Goal: Navigation & Orientation: Find specific page/section

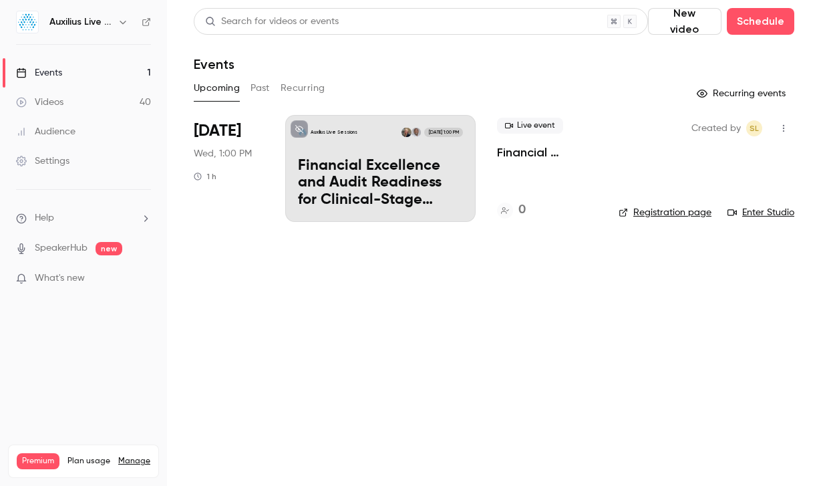
click at [121, 25] on icon "button" at bounding box center [123, 22] width 11 height 11
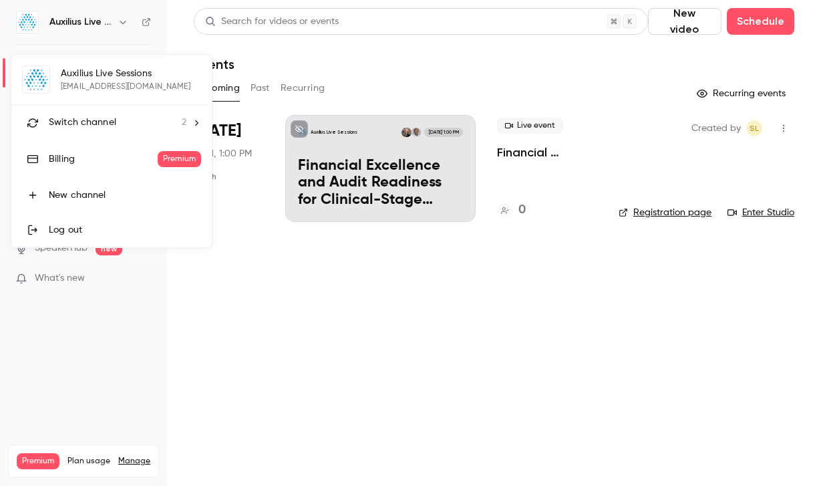
click at [84, 115] on li "Switch channel 2" at bounding box center [111, 122] width 200 height 35
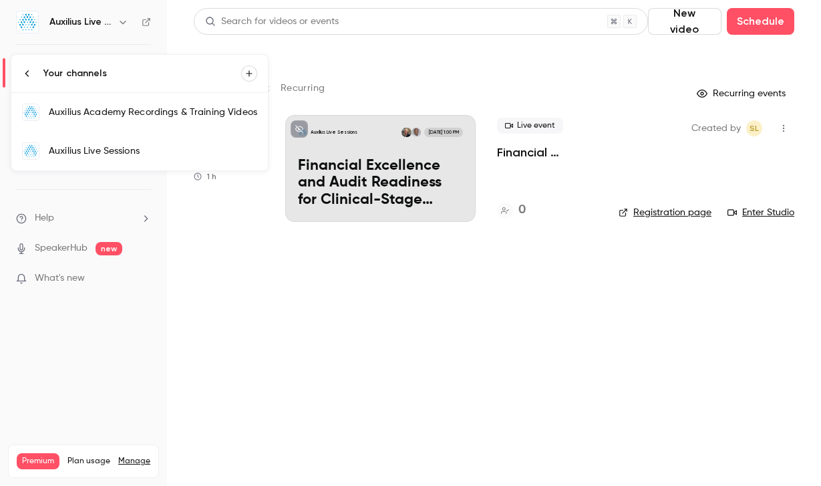
click at [84, 115] on div "Auxilius Academy Recordings & Training Videos" at bounding box center [153, 112] width 208 height 13
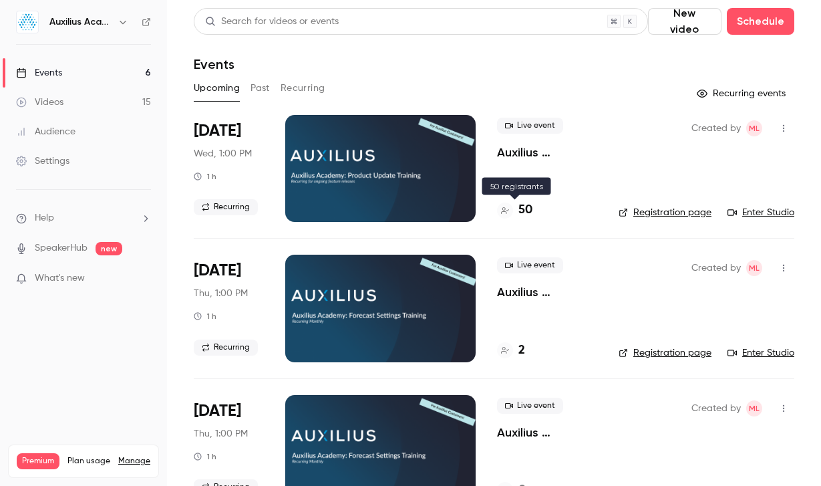
click at [530, 213] on h4 "50" at bounding box center [526, 210] width 14 height 18
